Goal: Task Accomplishment & Management: Use online tool/utility

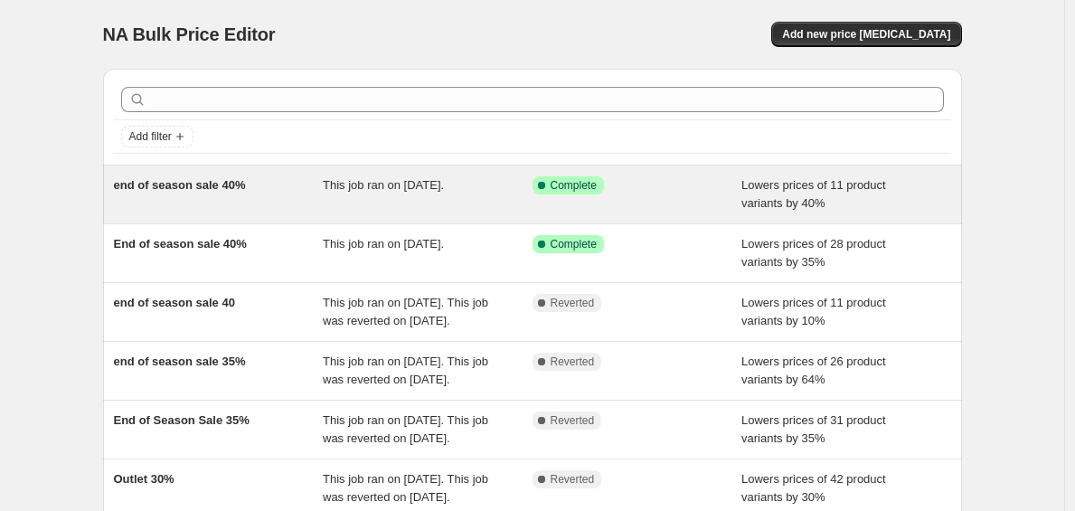
click at [240, 216] on div "end of season sale 40% This job ran on [DATE]. Success Complete Complete Lowers…" at bounding box center [532, 194] width 859 height 58
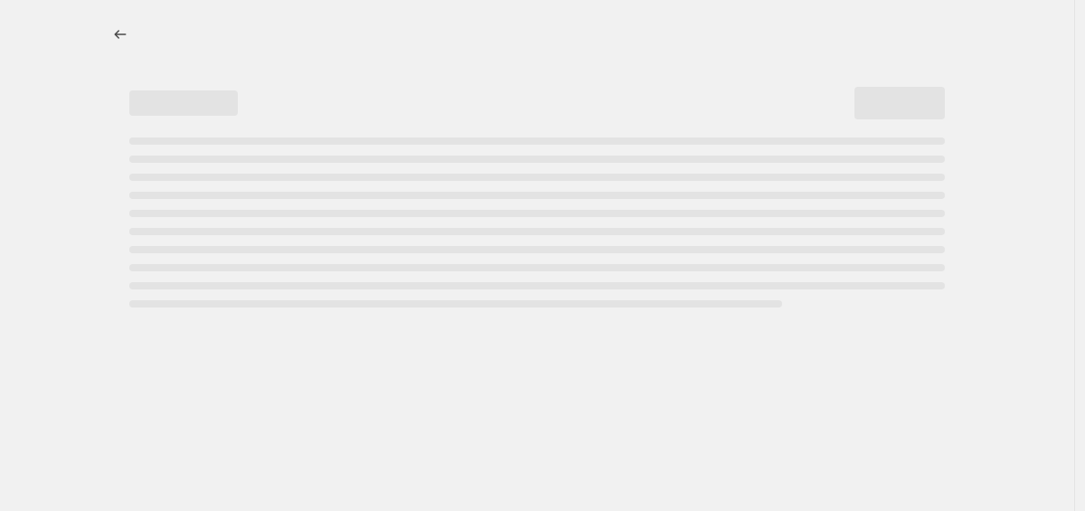
select select "percentage"
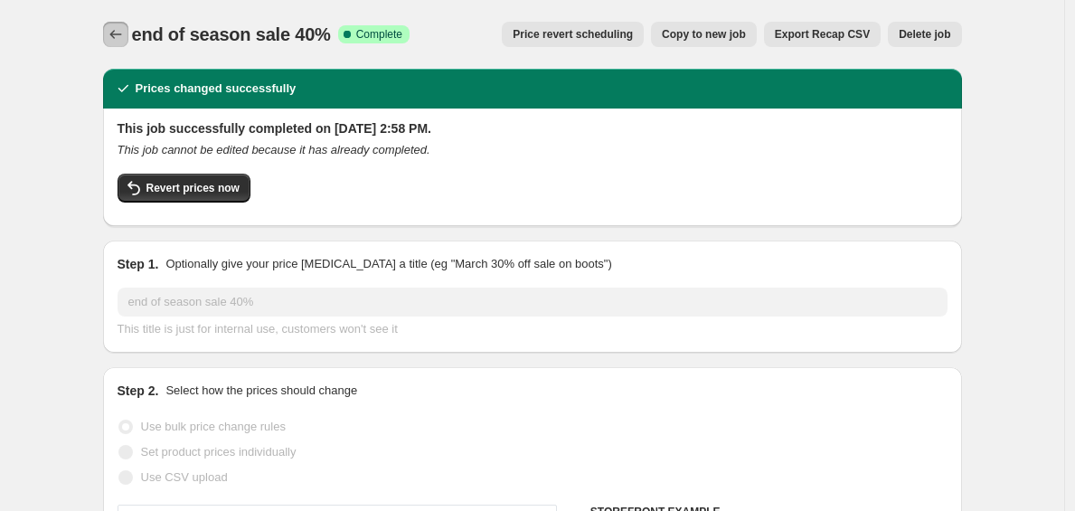
click at [114, 30] on icon "Price change jobs" at bounding box center [116, 34] width 18 height 18
